Goal: Task Accomplishment & Management: Complete application form

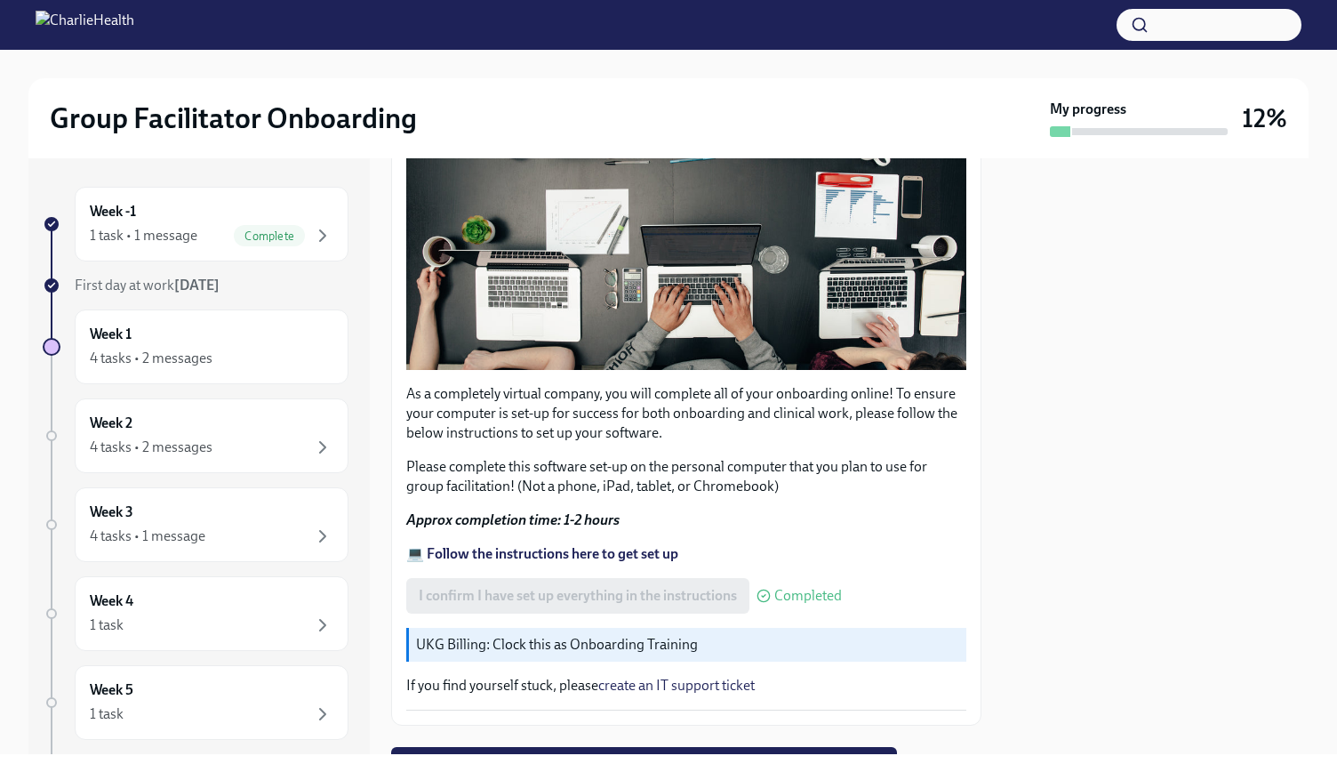
scroll to position [383, 0]
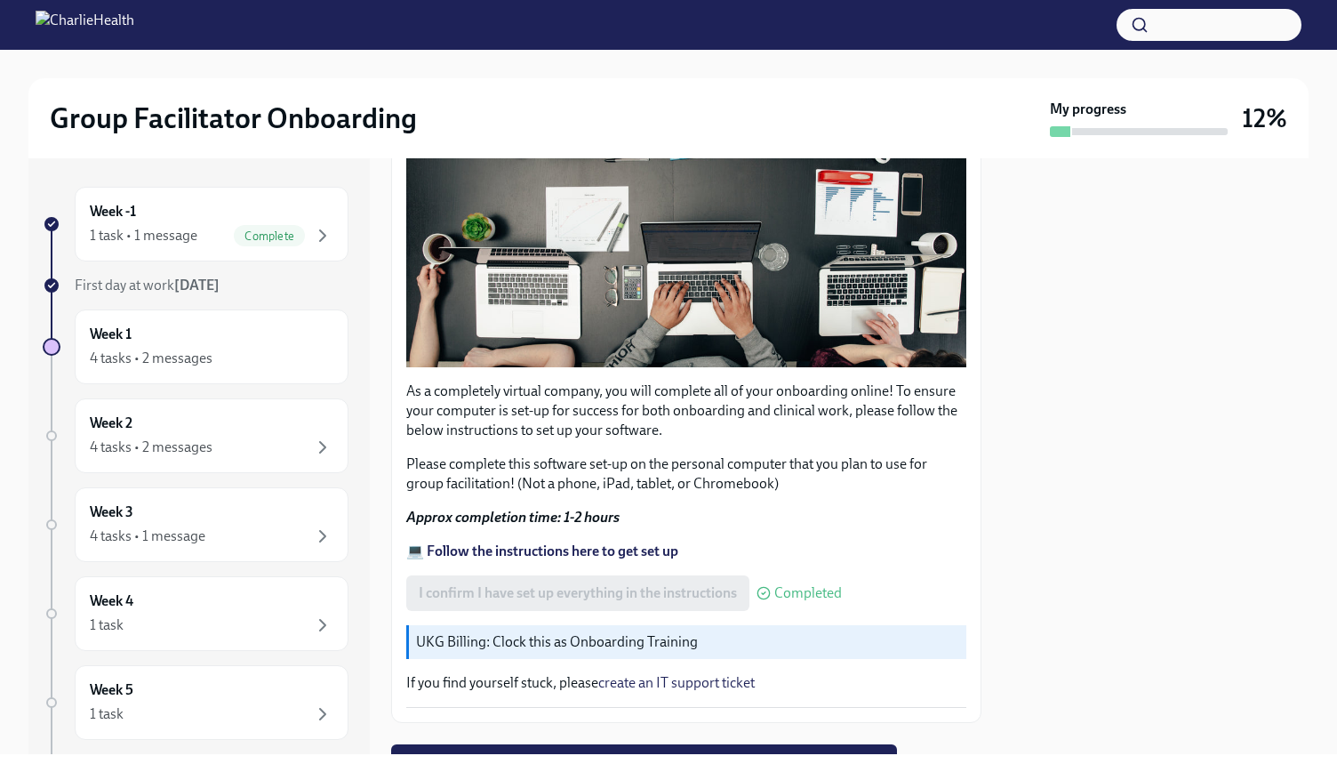
click at [672, 635] on p "UKG Billing: Clock this as Onboarding Training" at bounding box center [687, 642] width 543 height 20
click at [470, 632] on p "UKG Billing: Clock this as Onboarding Training" at bounding box center [687, 642] width 543 height 20
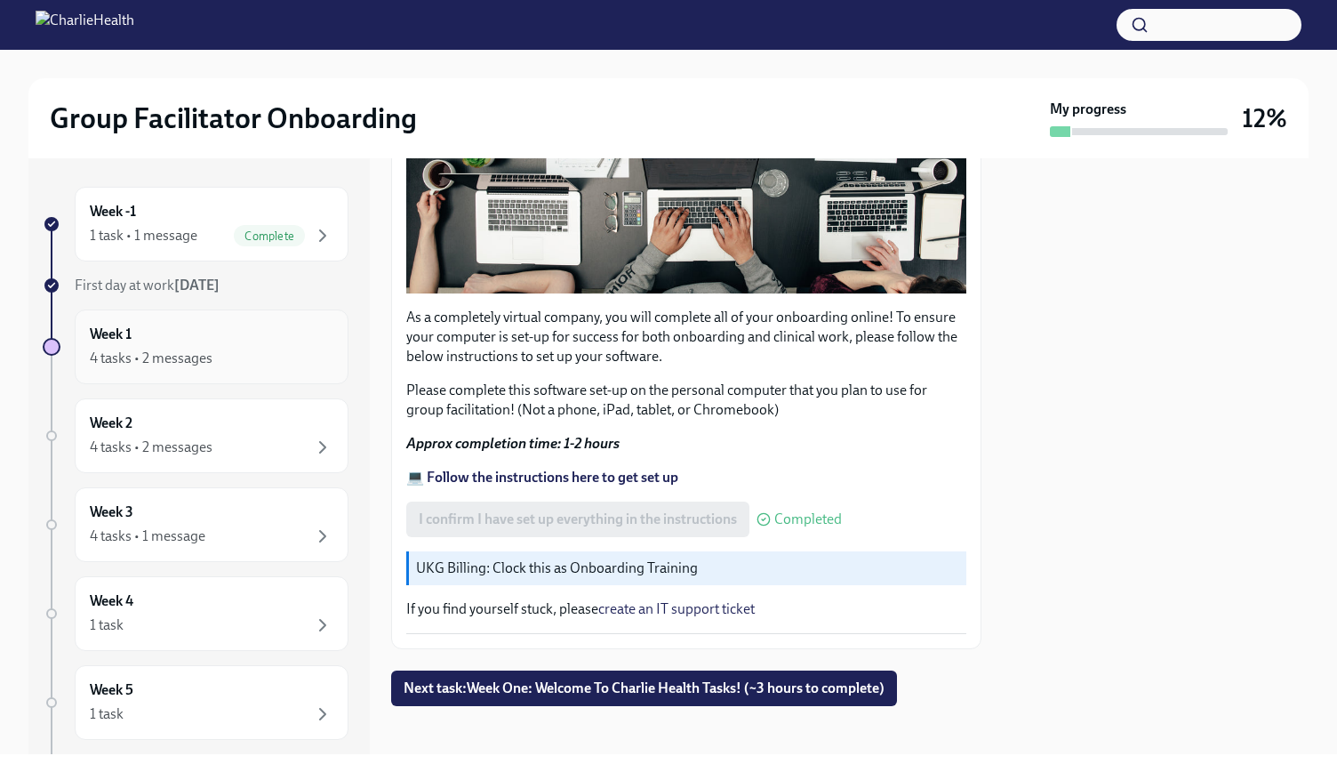
click at [191, 356] on div "4 tasks • 2 messages" at bounding box center [151, 358] width 123 height 20
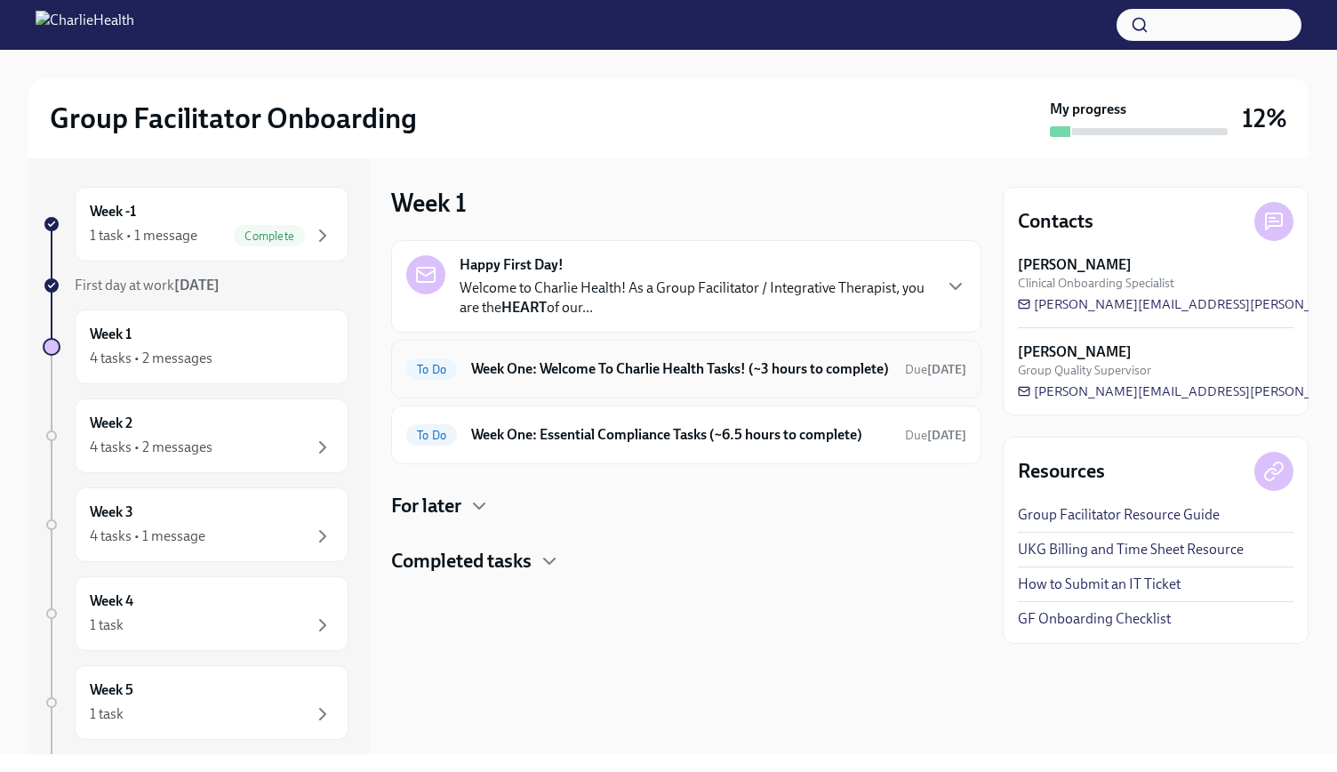
click at [653, 379] on h6 "Week One: Welcome To Charlie Health Tasks! (~3 hours to complete)" at bounding box center [681, 369] width 420 height 20
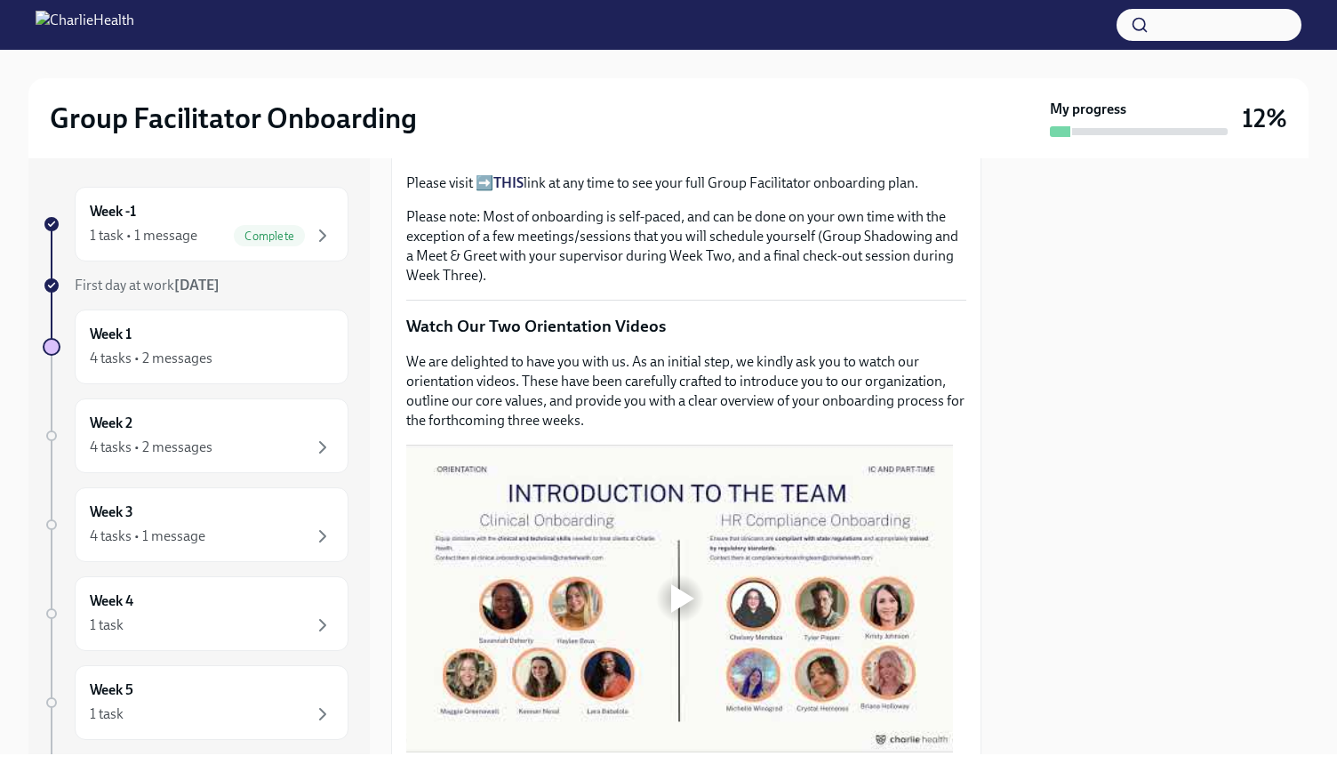
scroll to position [800, 0]
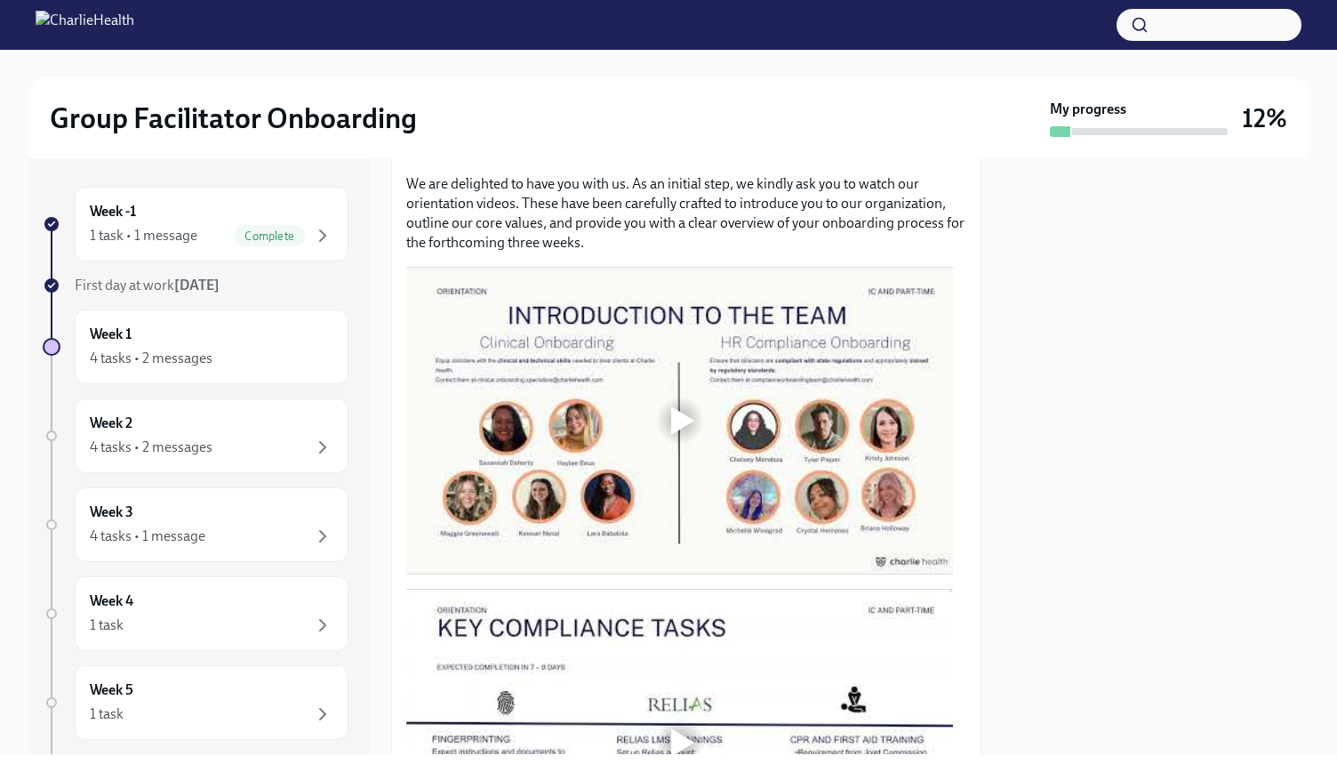
click at [681, 410] on div at bounding box center [682, 420] width 23 height 28
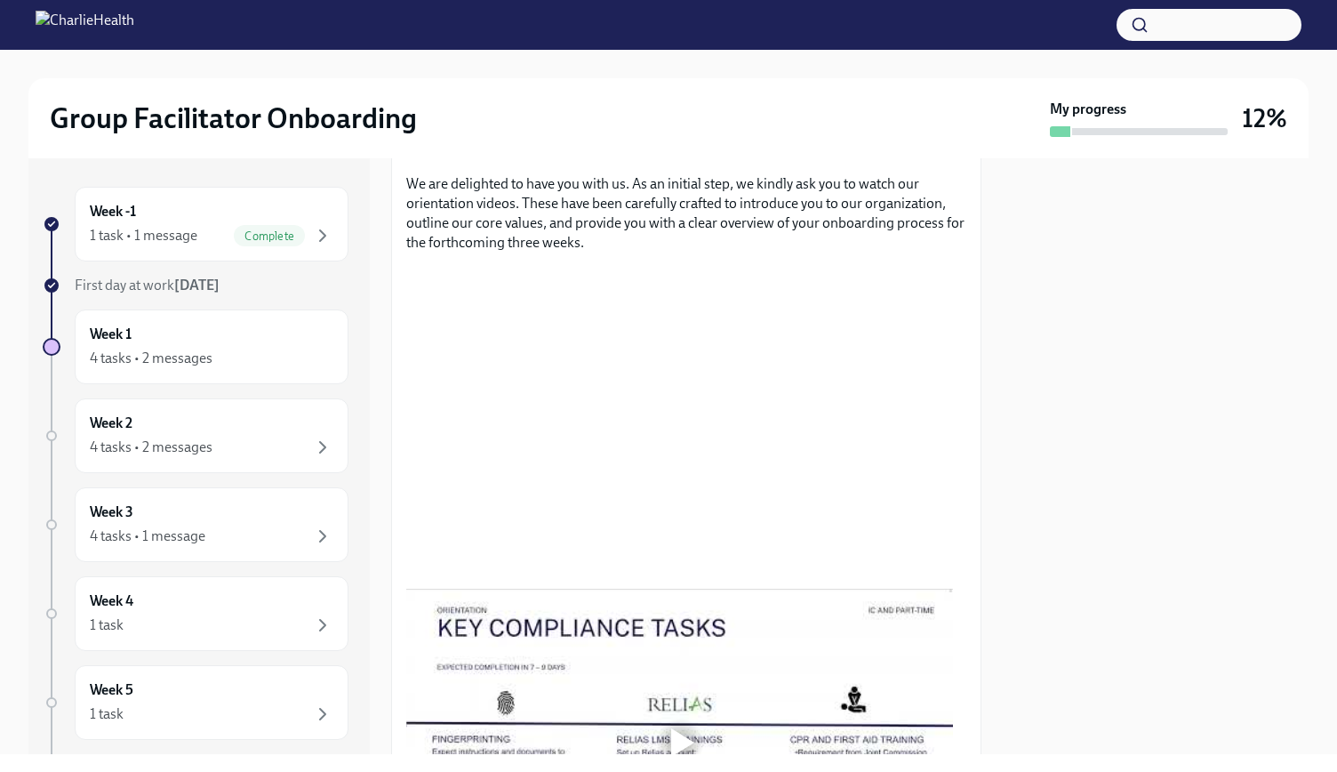
click at [1058, 477] on div at bounding box center [1156, 456] width 306 height 596
click at [1200, 423] on div at bounding box center [1156, 456] width 306 height 596
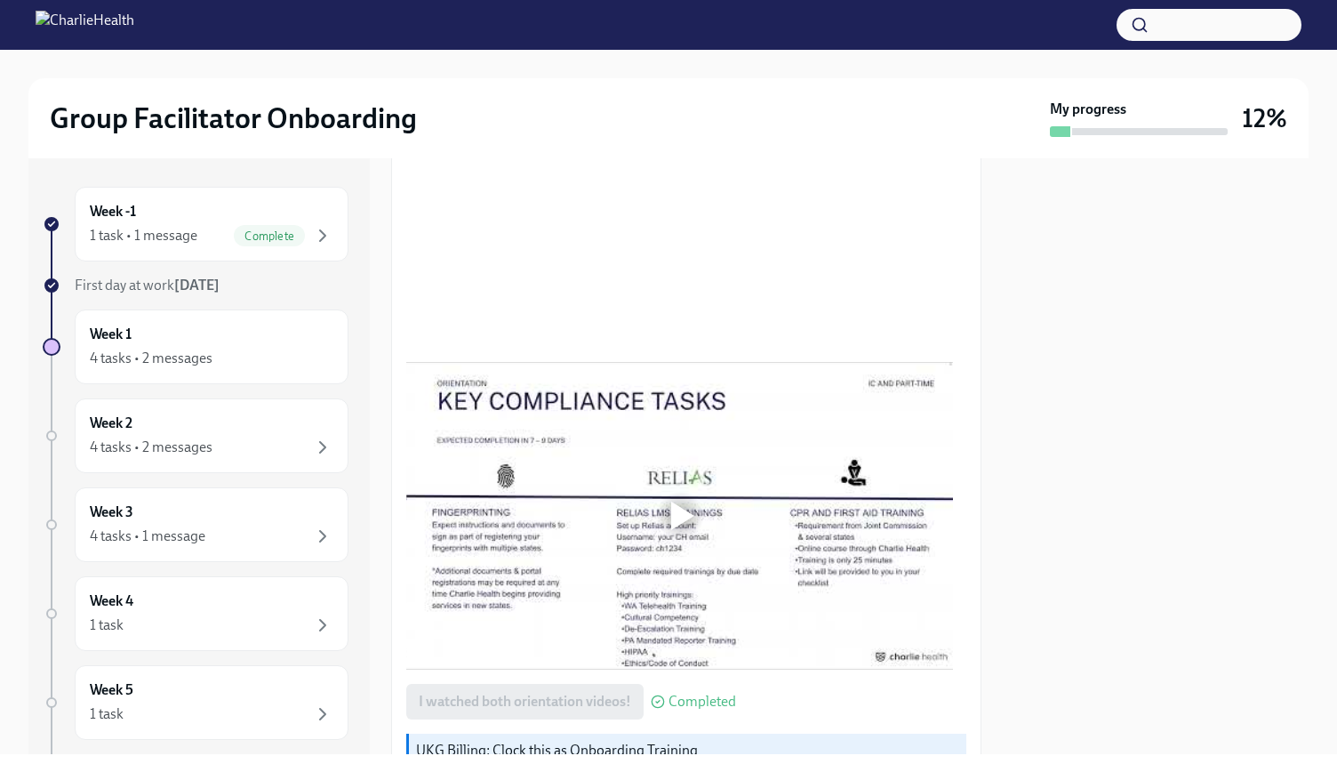
scroll to position [1053, 0]
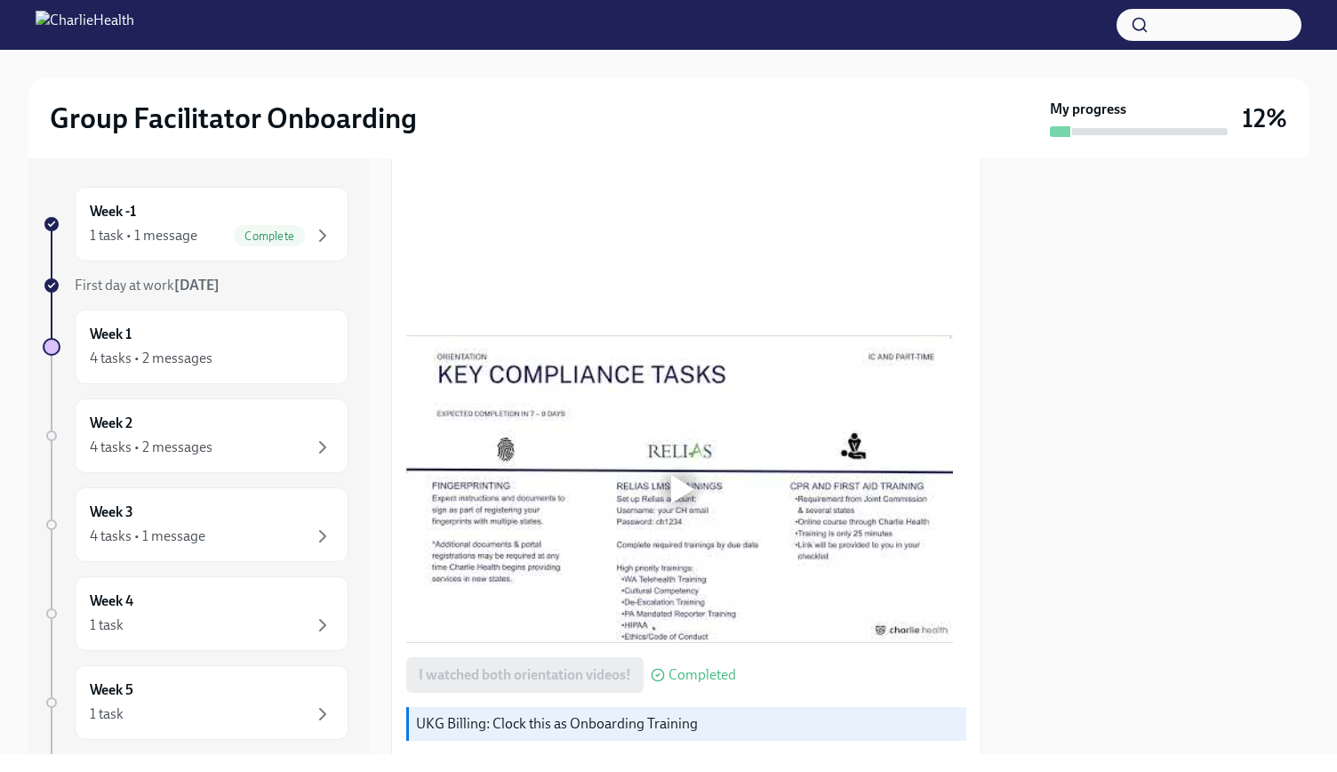
click at [679, 482] on div at bounding box center [682, 489] width 23 height 28
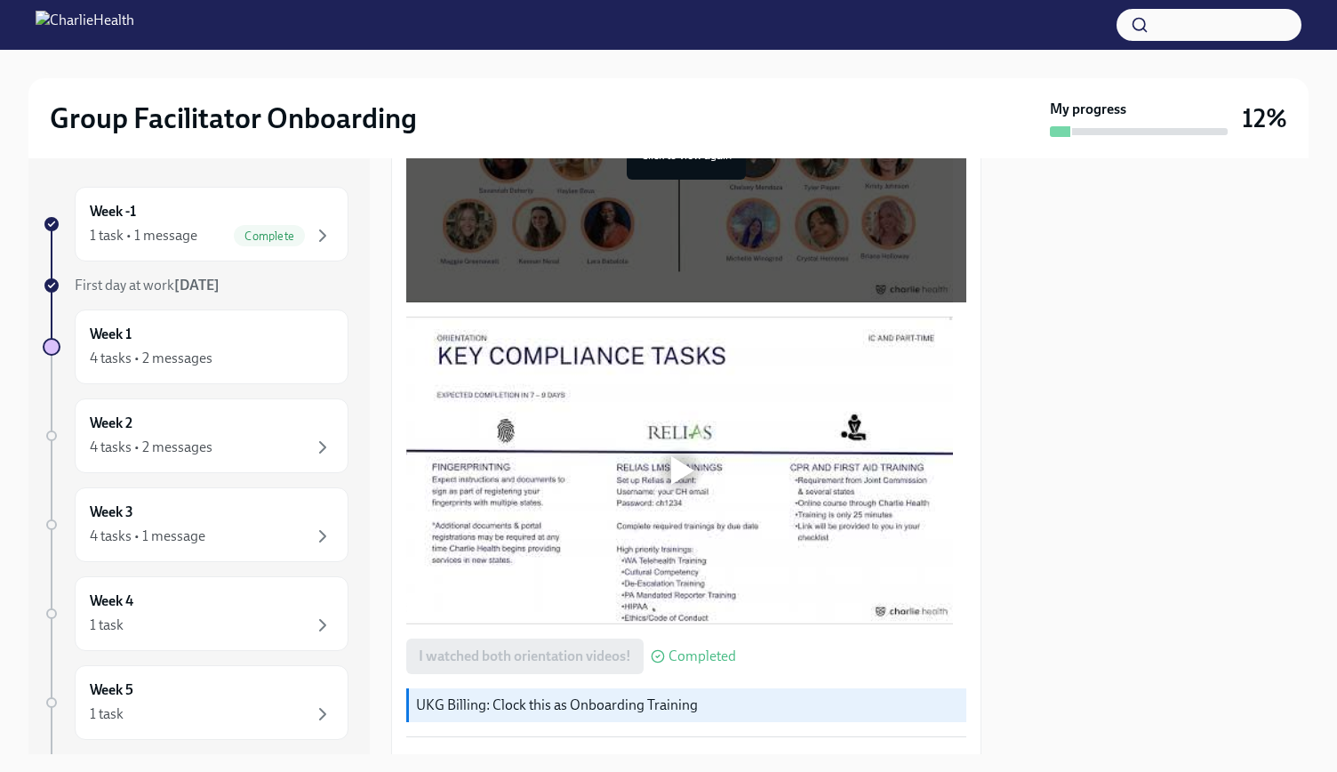
scroll to position [1073, 0]
click at [679, 455] on div at bounding box center [682, 469] width 23 height 28
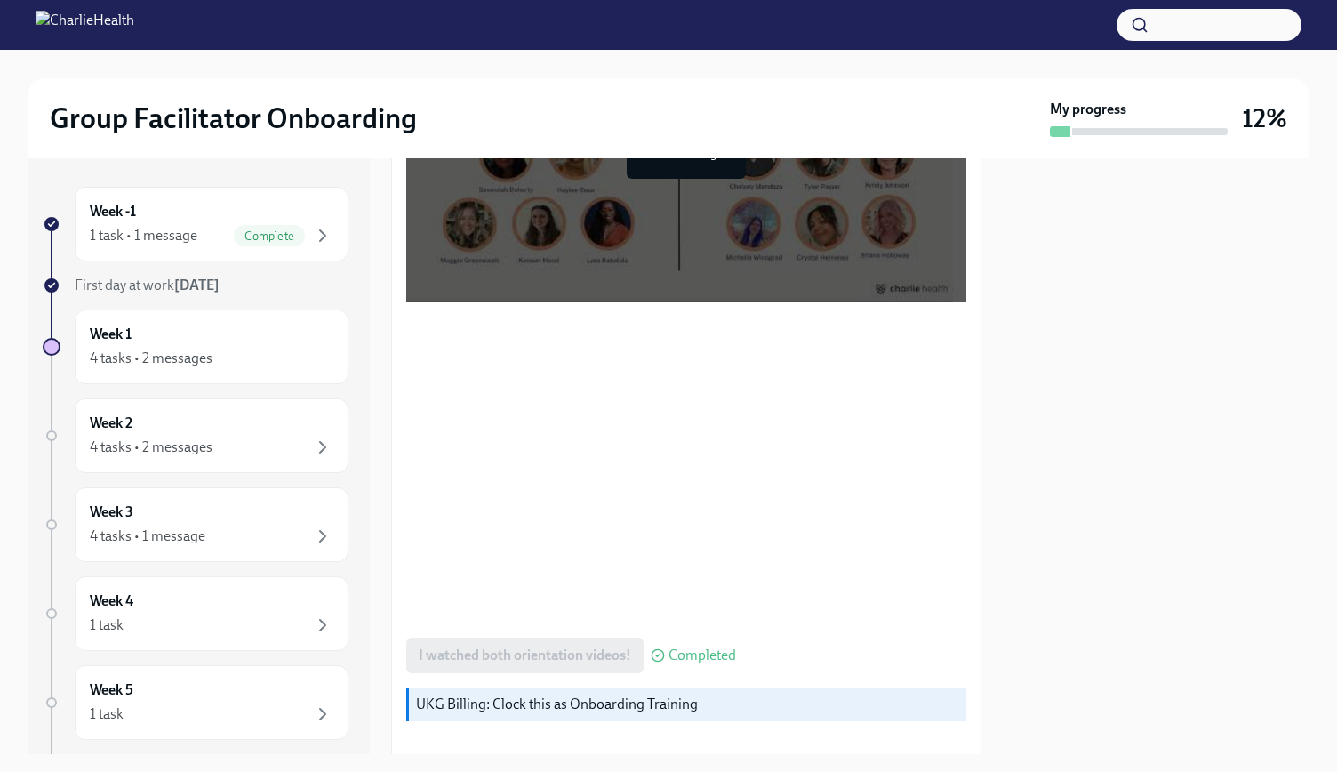
click at [1076, 471] on div at bounding box center [1156, 456] width 306 height 596
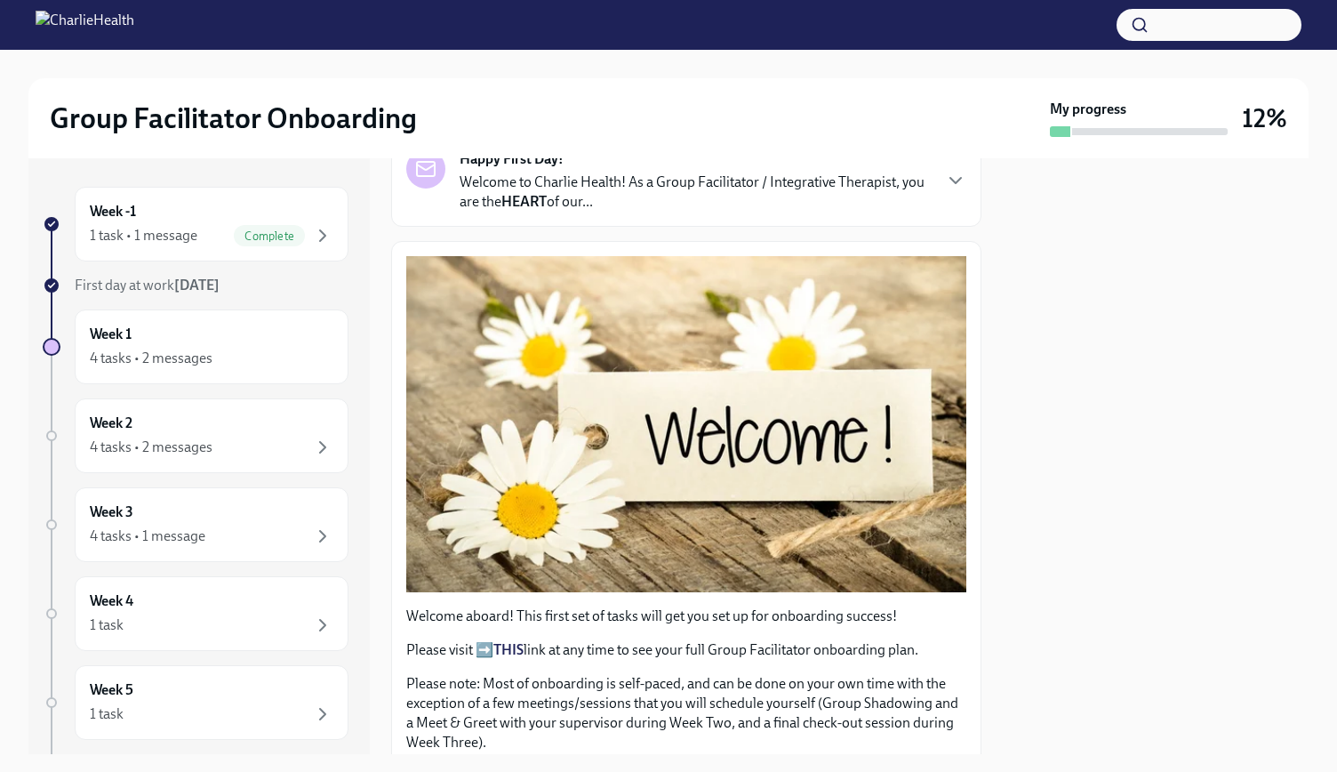
scroll to position [0, 0]
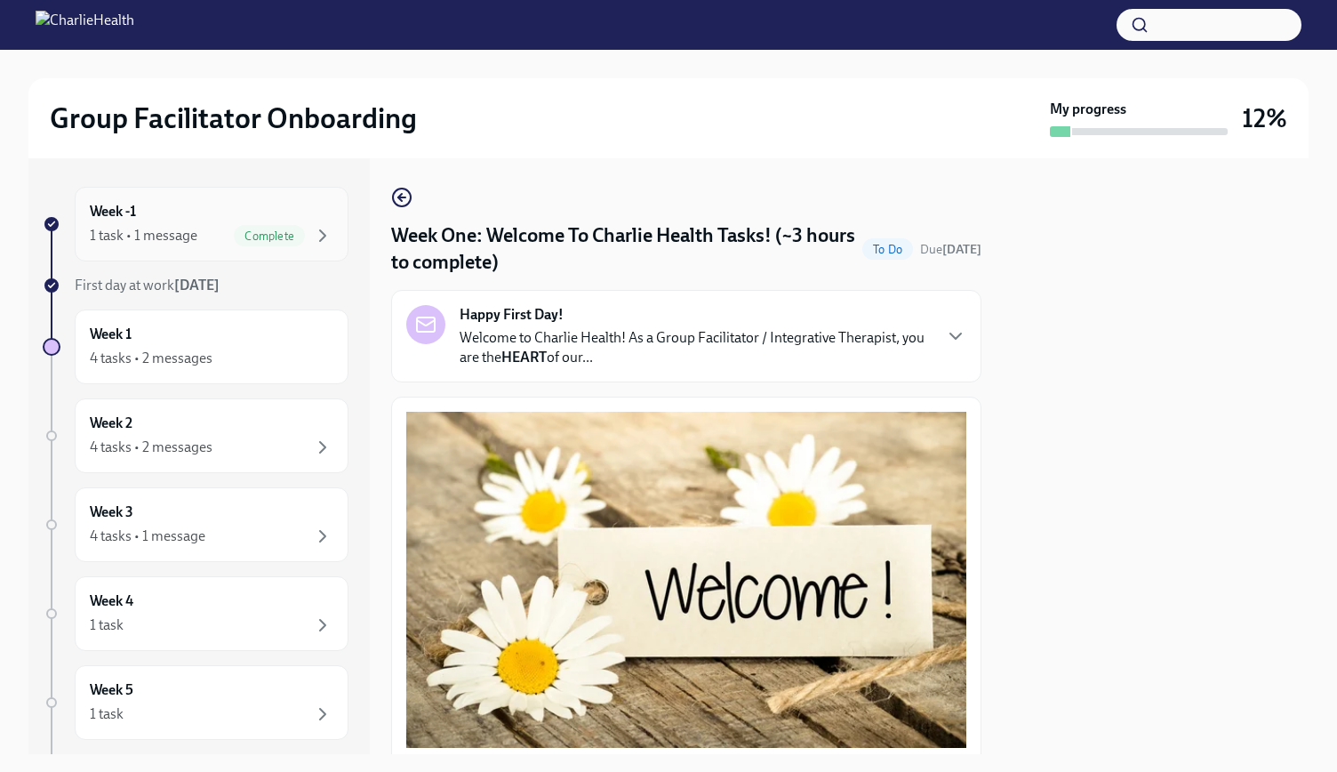
click at [277, 232] on span "Complete" at bounding box center [269, 235] width 71 height 13
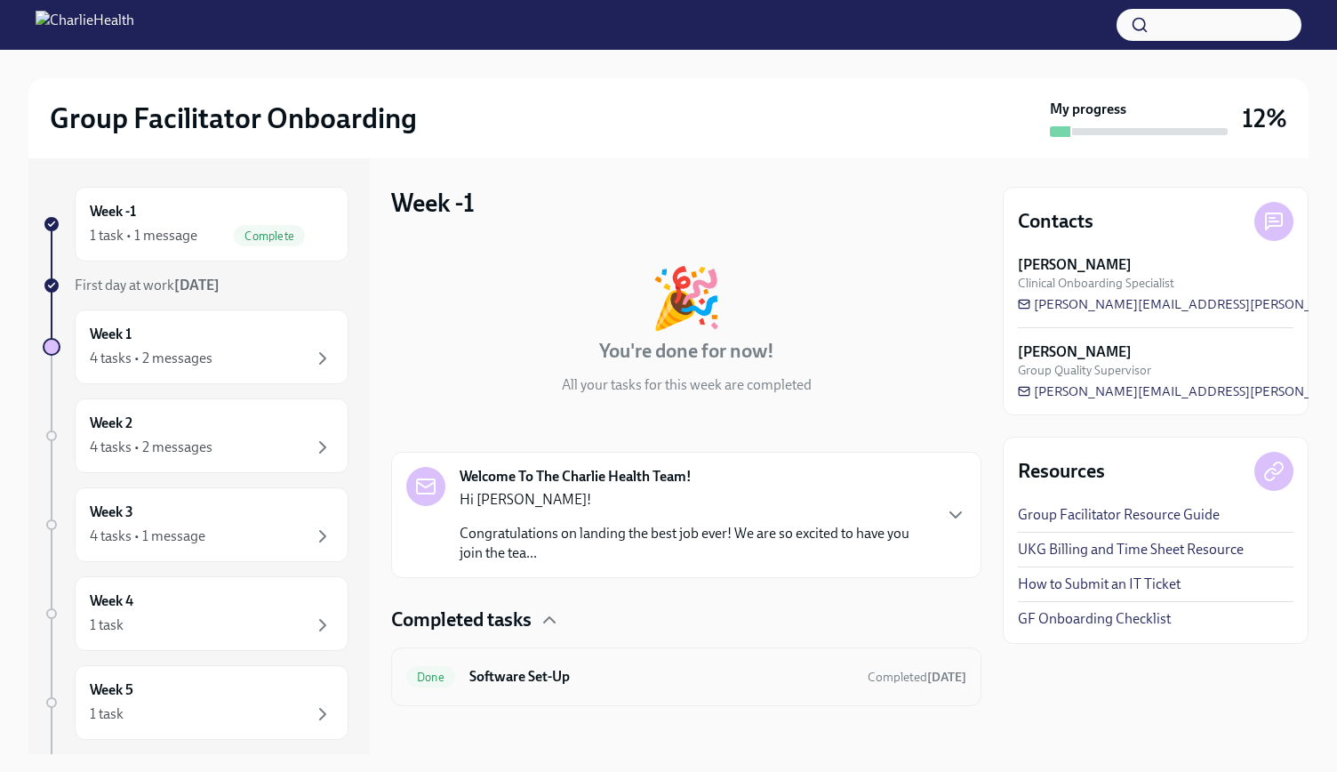
click at [851, 652] on div "Done Software Set-Up Completed [DATE]" at bounding box center [686, 676] width 590 height 59
click at [846, 700] on div "Done Software Set-Up Completed [DATE]" at bounding box center [686, 676] width 590 height 59
click at [868, 681] on span "Completed [DATE]" at bounding box center [917, 676] width 99 height 15
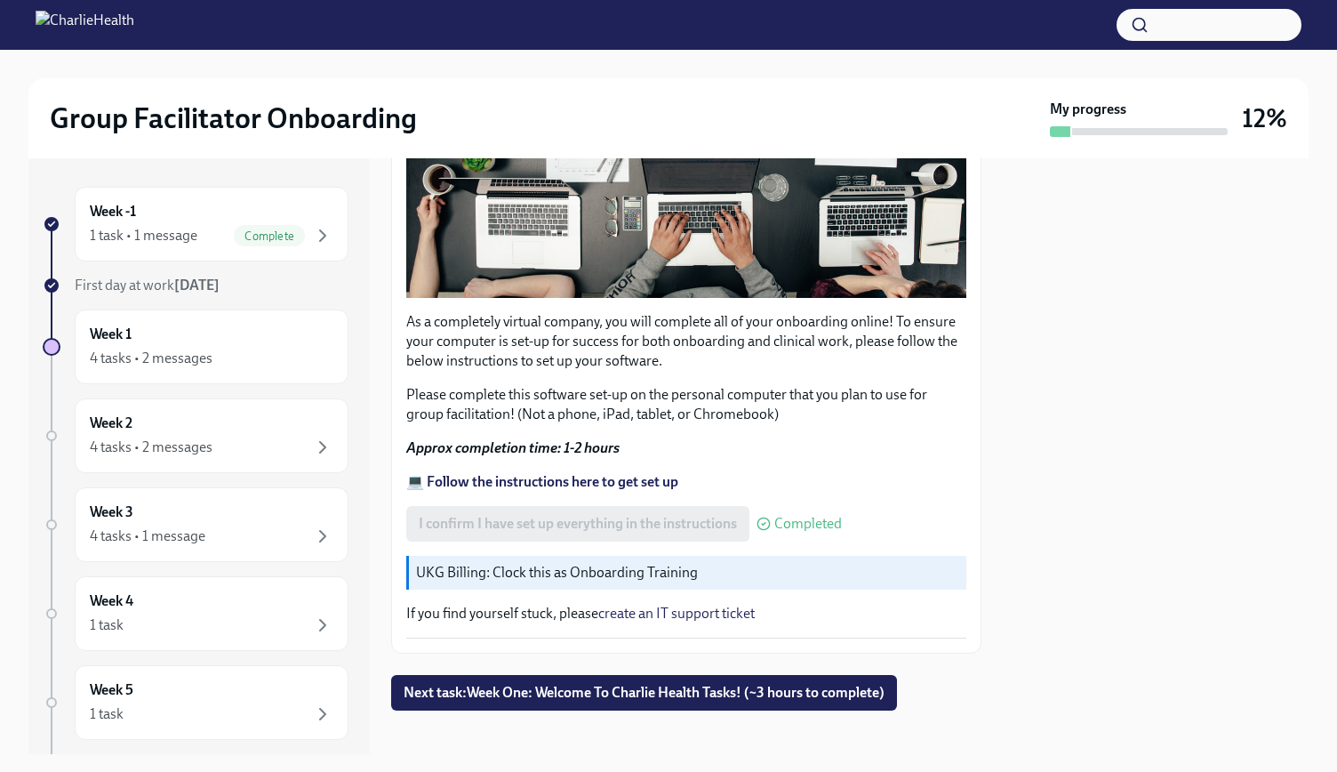
scroll to position [457, 0]
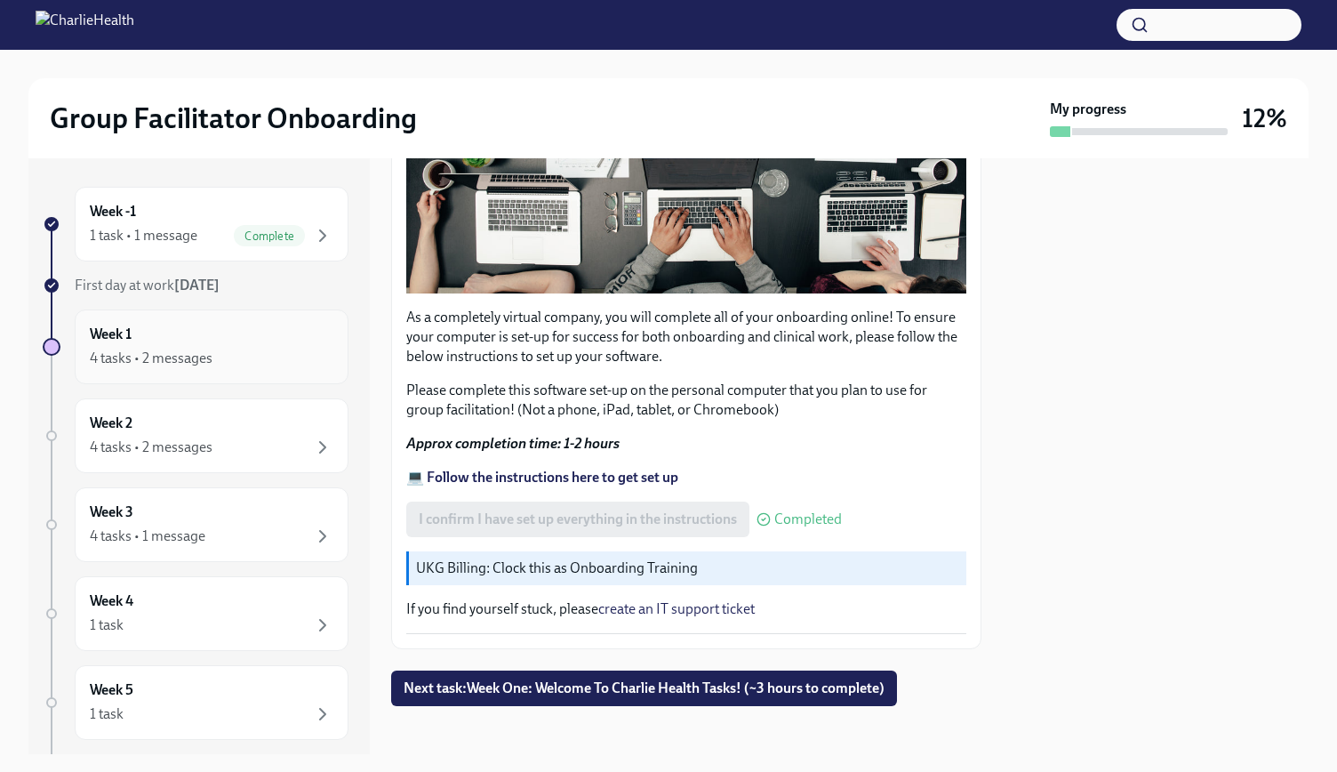
click at [190, 350] on div "4 tasks • 2 messages" at bounding box center [151, 358] width 123 height 20
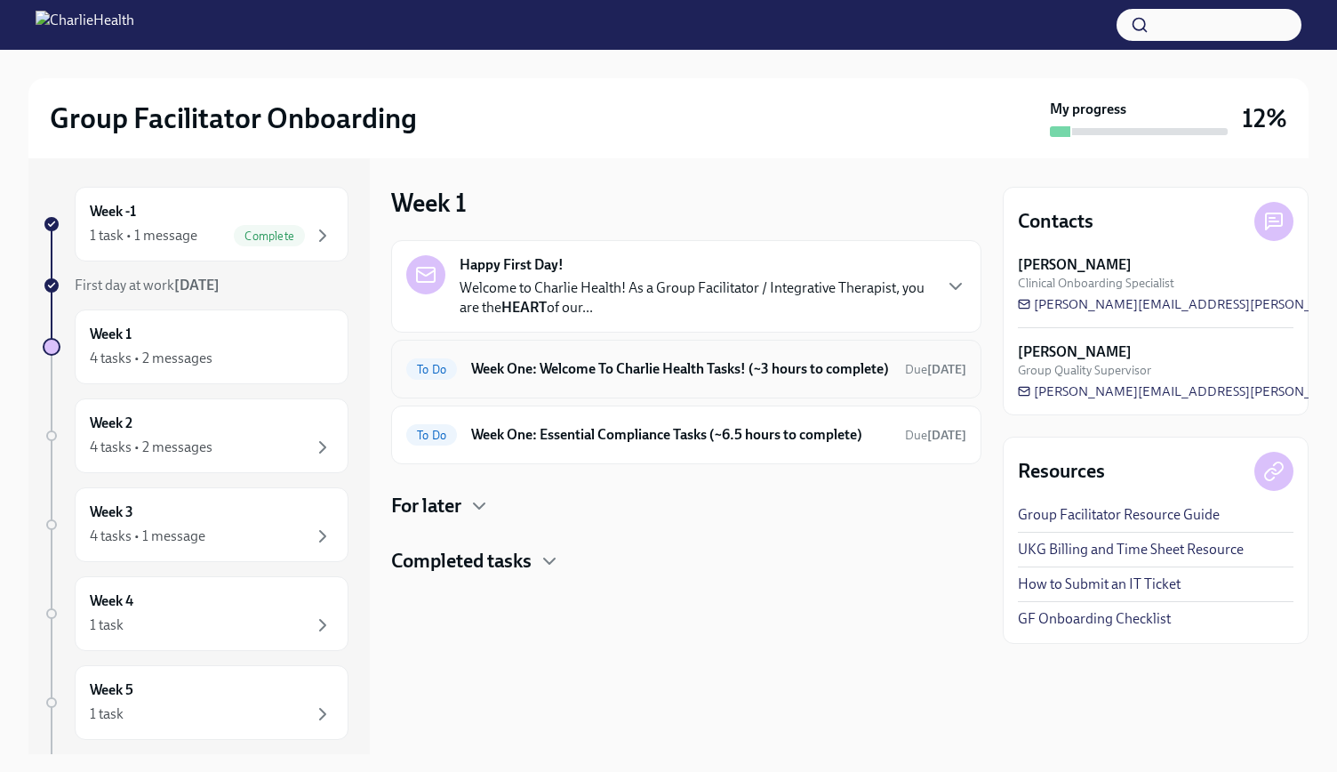
click at [754, 379] on h6 "Week One: Welcome To Charlie Health Tasks! (~3 hours to complete)" at bounding box center [681, 369] width 420 height 20
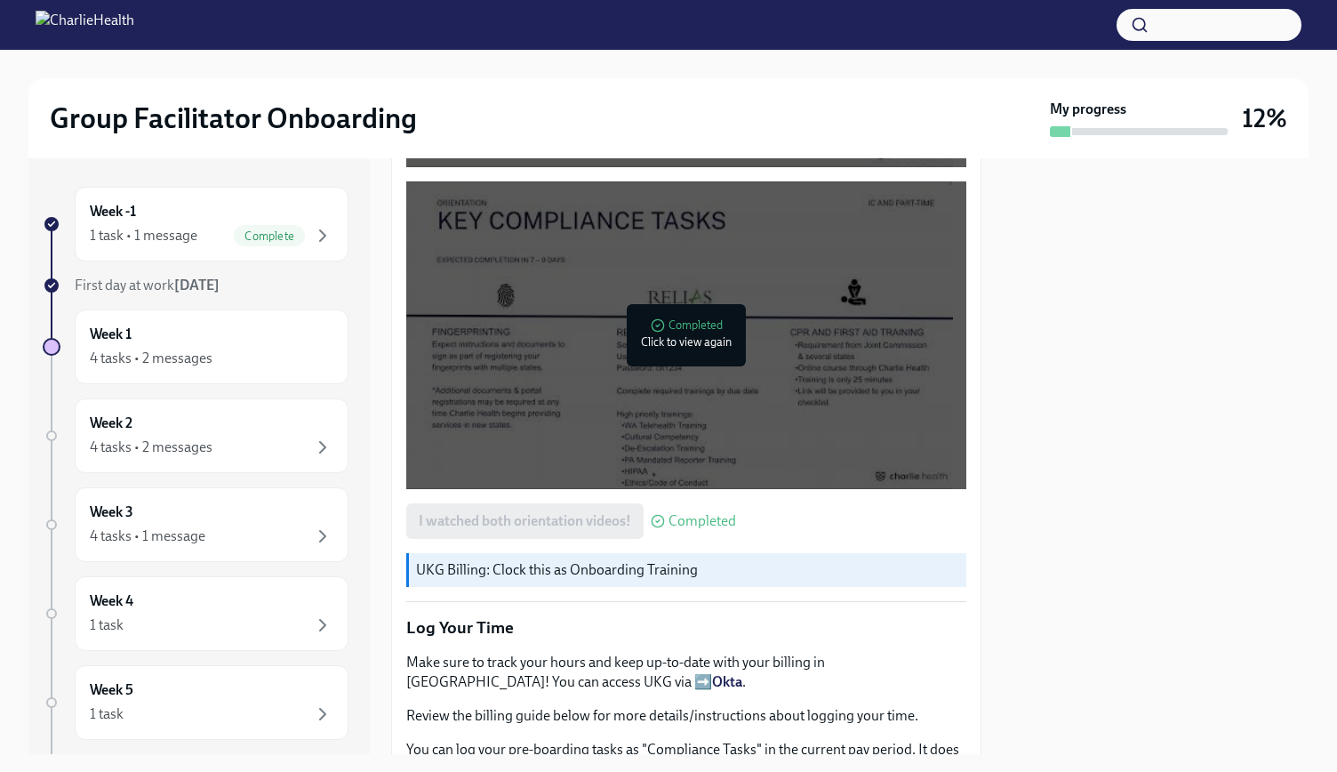
scroll to position [1422, 0]
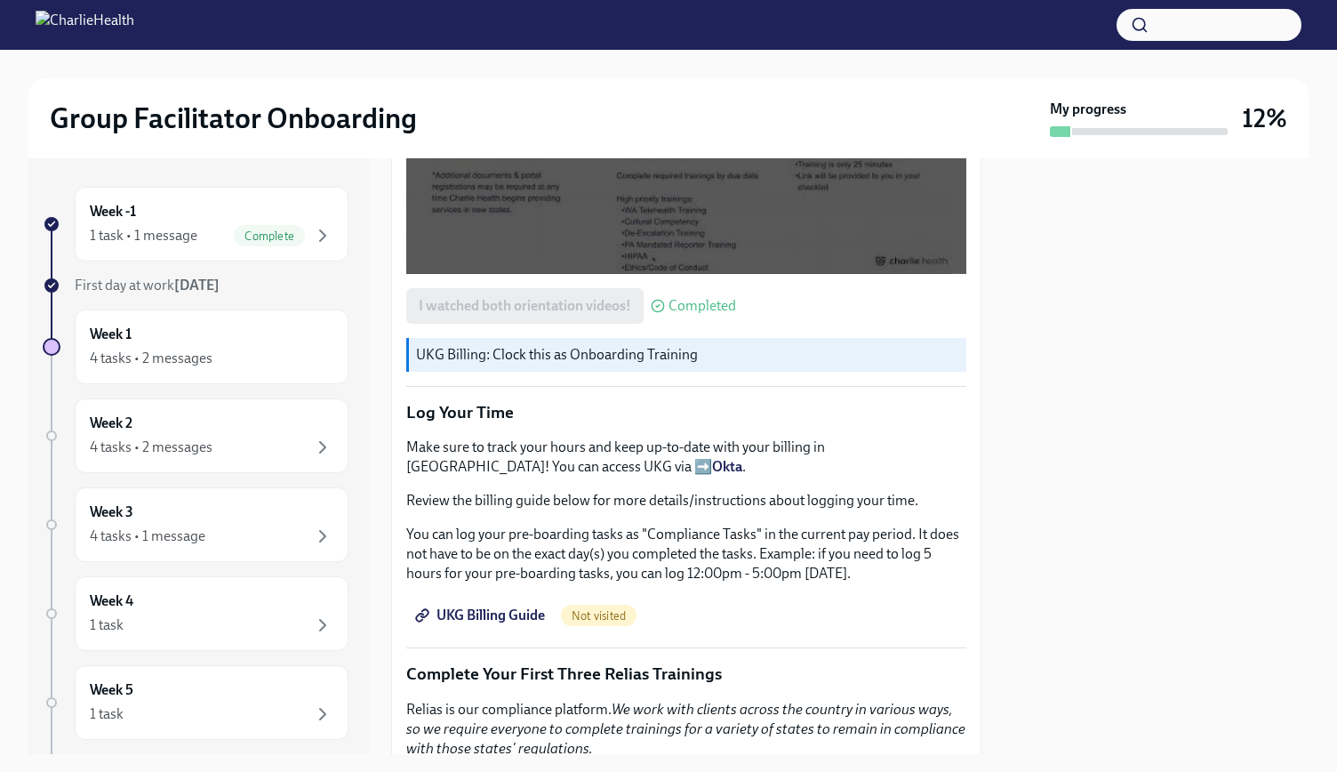
click at [516, 606] on span "UKG Billing Guide" at bounding box center [482, 615] width 126 height 18
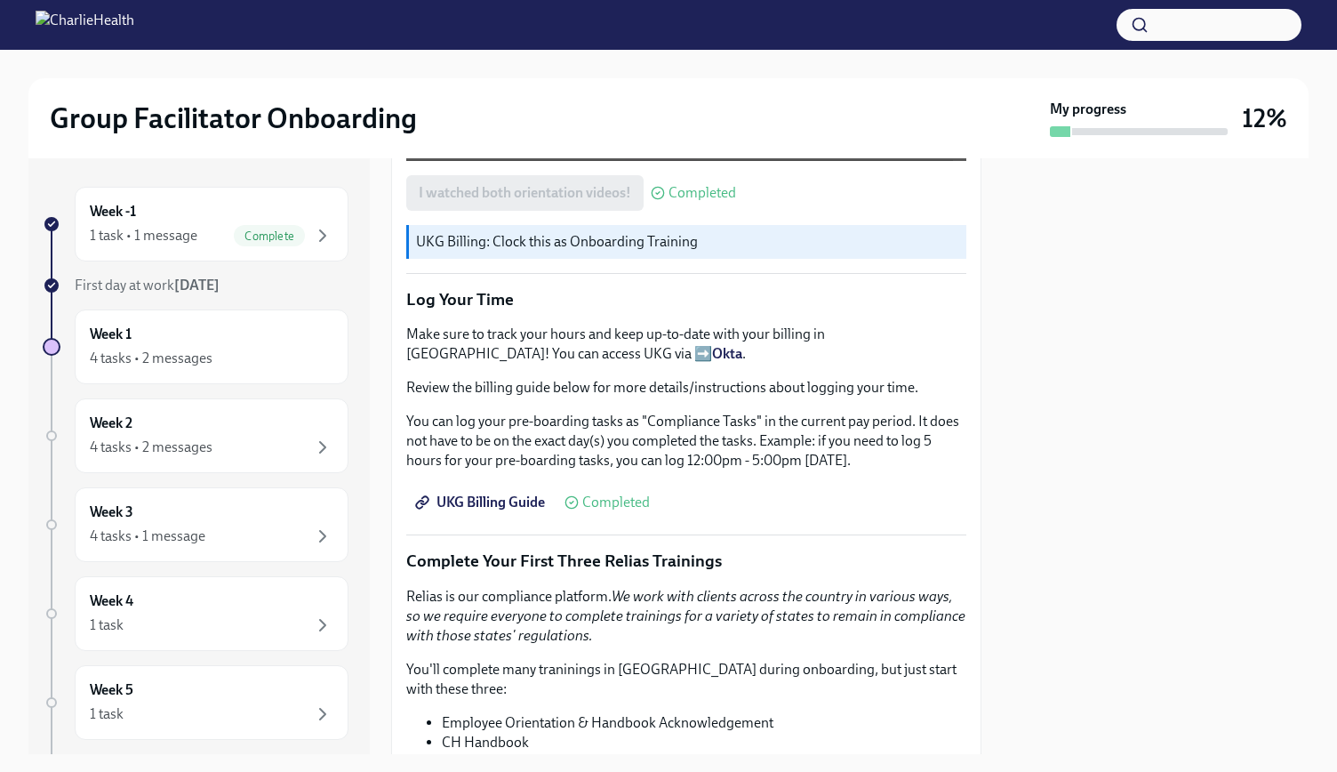
scroll to position [1600, 0]
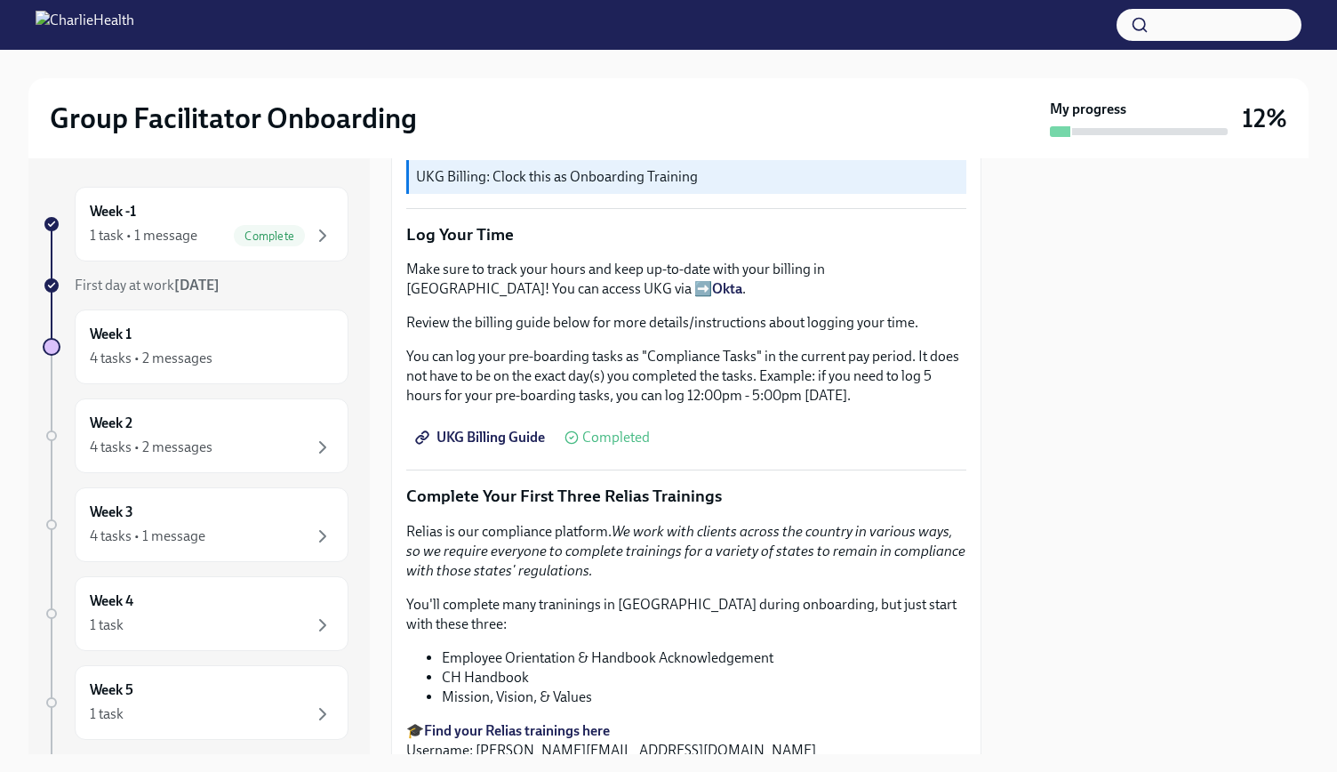
click at [505, 429] on span "UKG Billing Guide" at bounding box center [482, 437] width 126 height 18
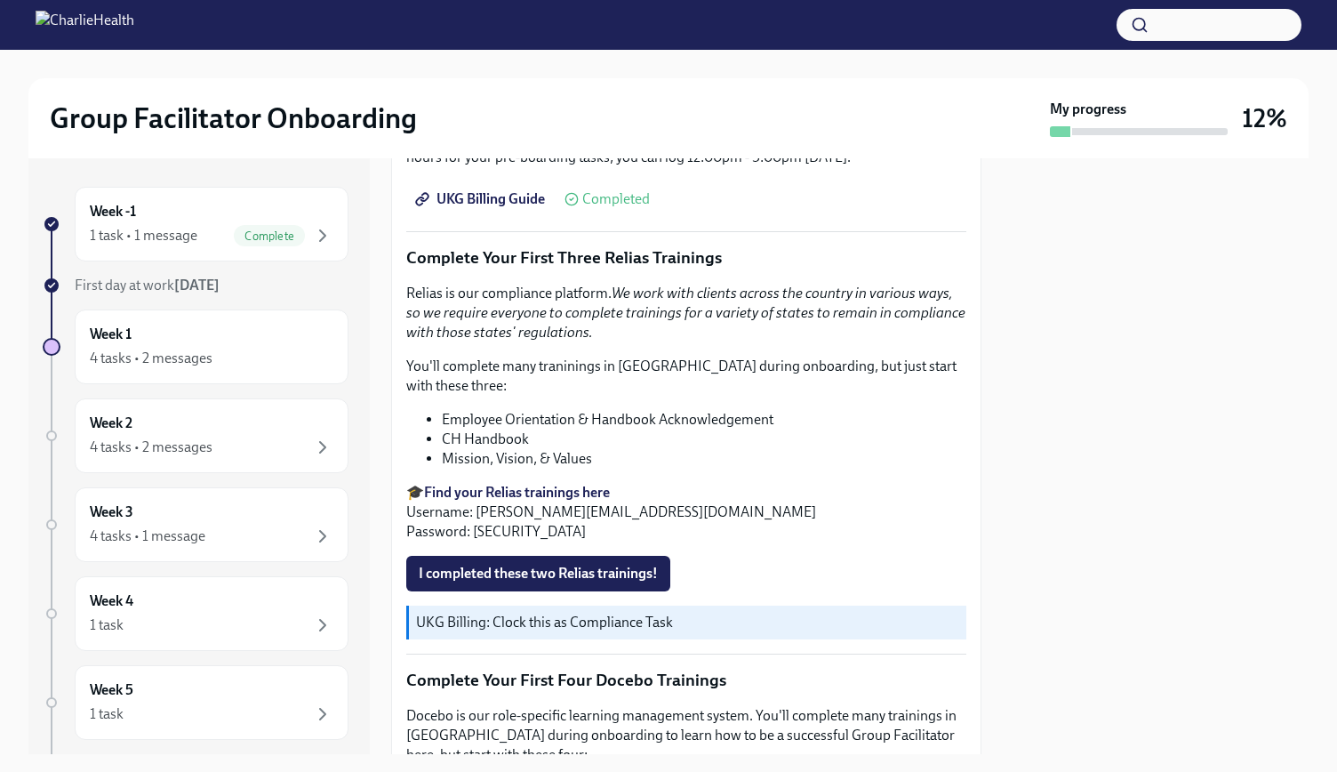
scroll to position [1867, 0]
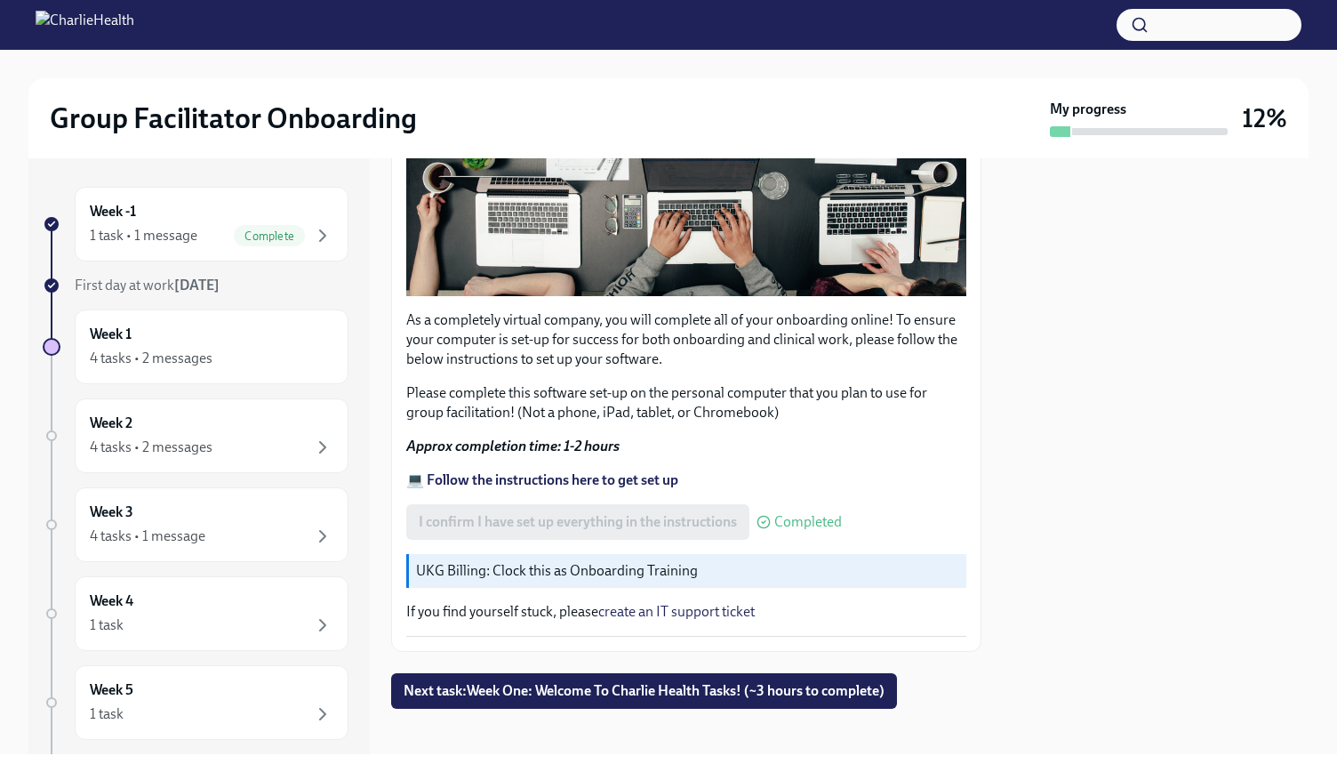
scroll to position [457, 0]
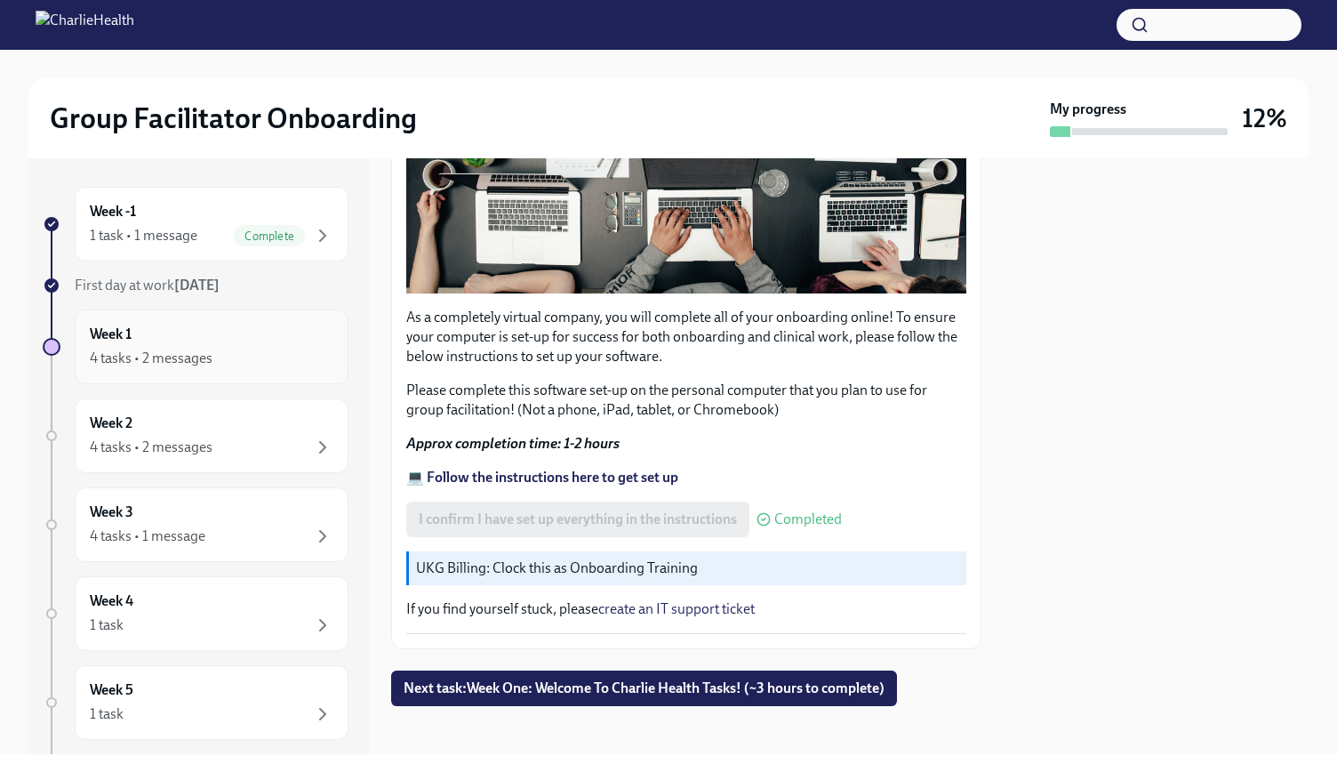
click at [220, 380] on div "Week 1 4 tasks • 2 messages" at bounding box center [212, 346] width 274 height 75
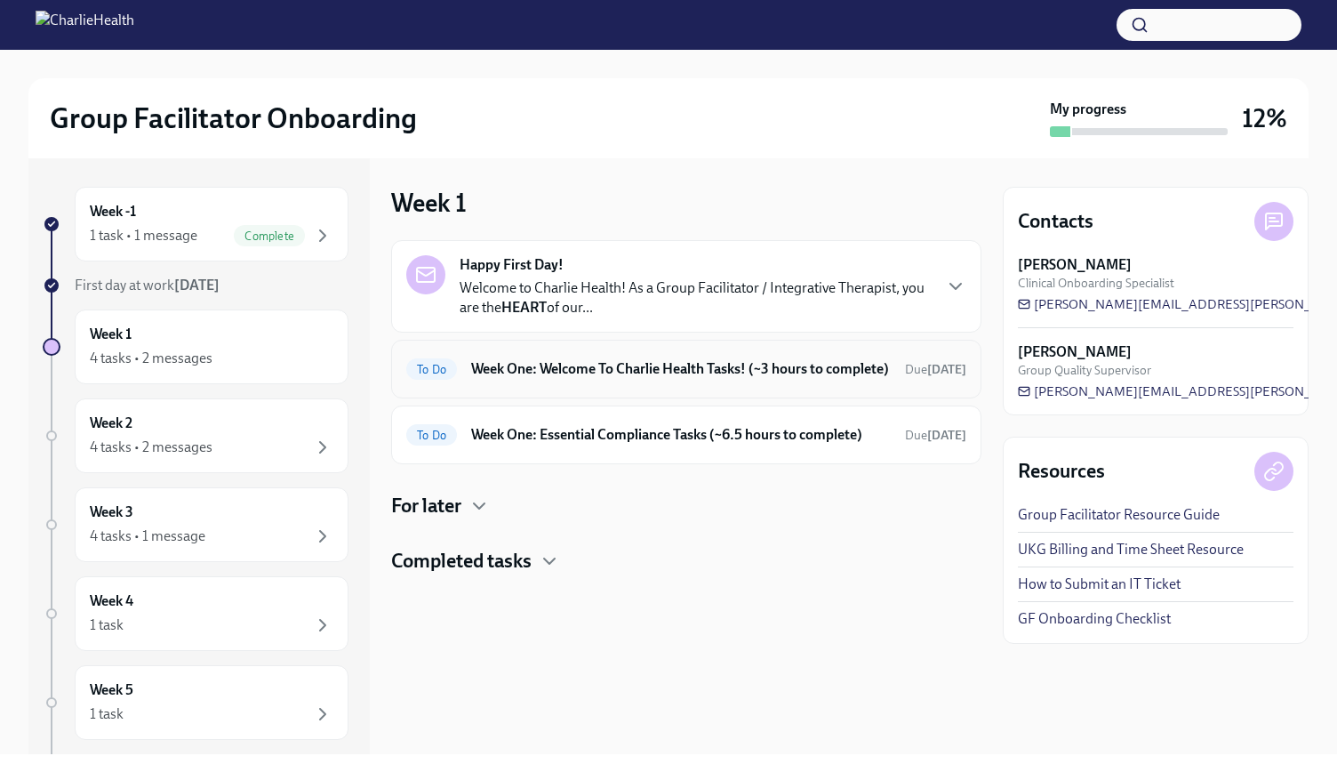
click at [820, 383] on div "To Do Week One: Welcome To Charlie Health Tasks! (~3 hours to complete) Due [DA…" at bounding box center [686, 369] width 560 height 28
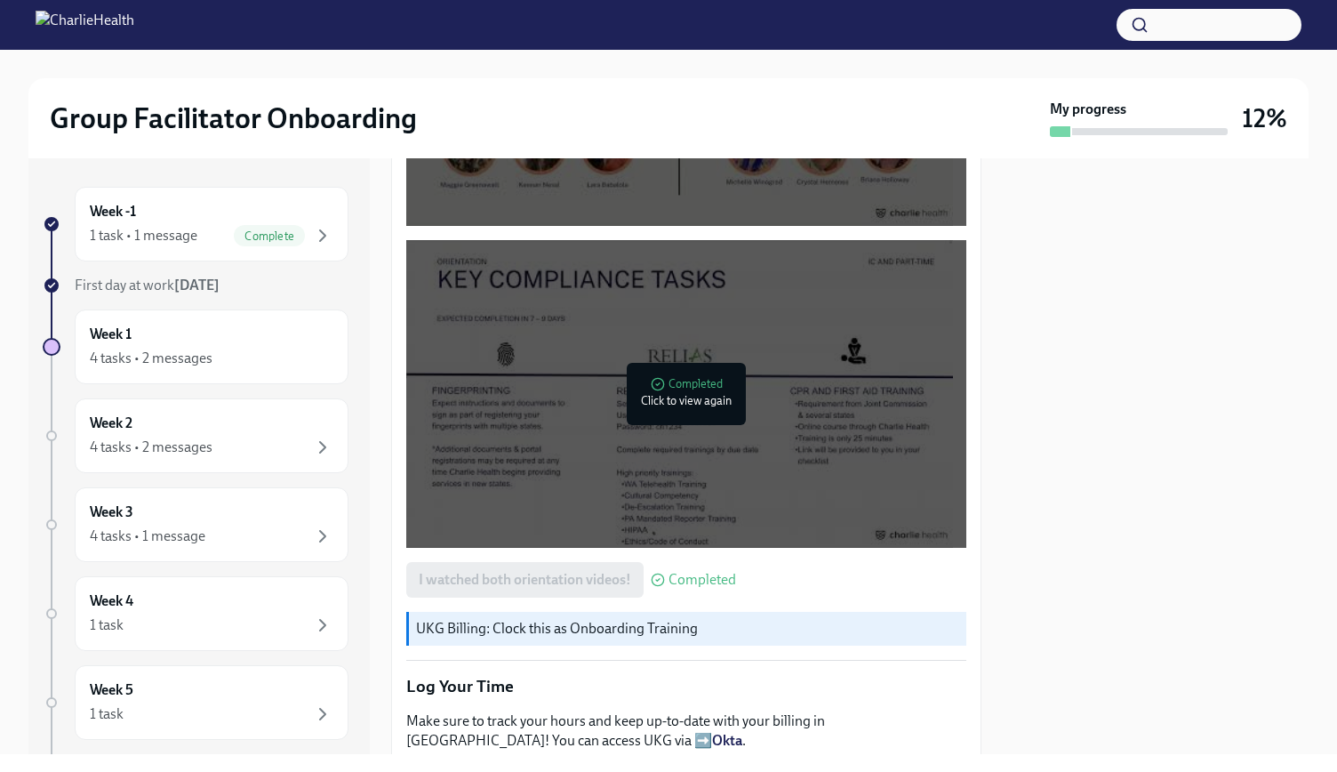
scroll to position [1333, 0]
